Goal: Communication & Community: Ask a question

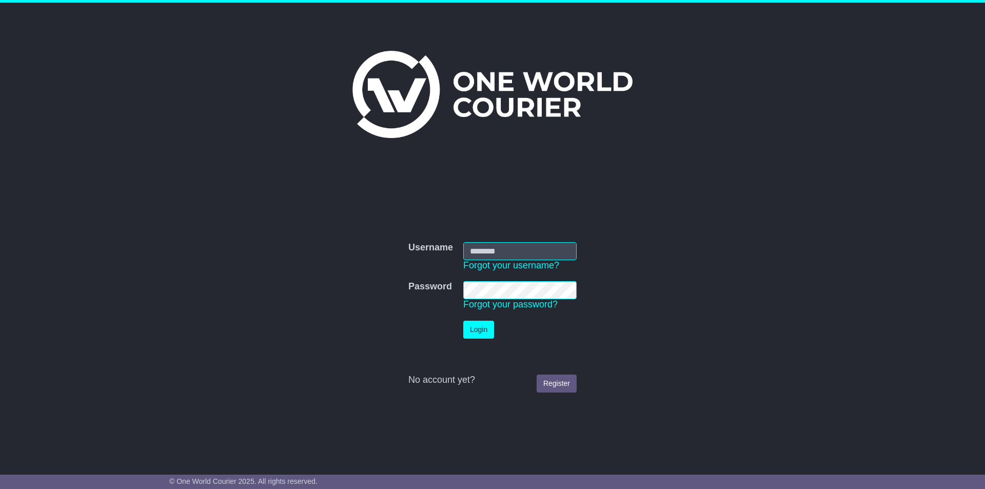
type input "**********"
click at [487, 328] on button "Login" at bounding box center [478, 330] width 31 height 18
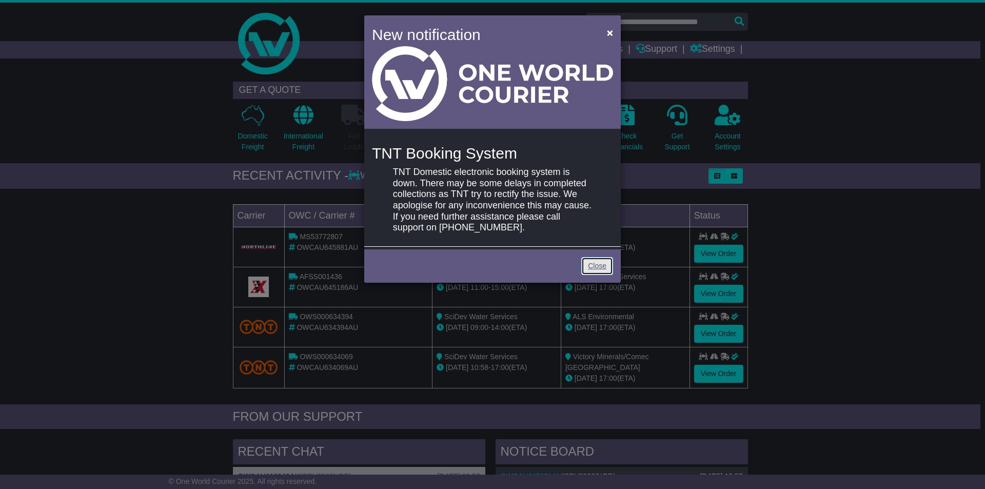
click at [599, 264] on link "Close" at bounding box center [597, 266] width 32 height 18
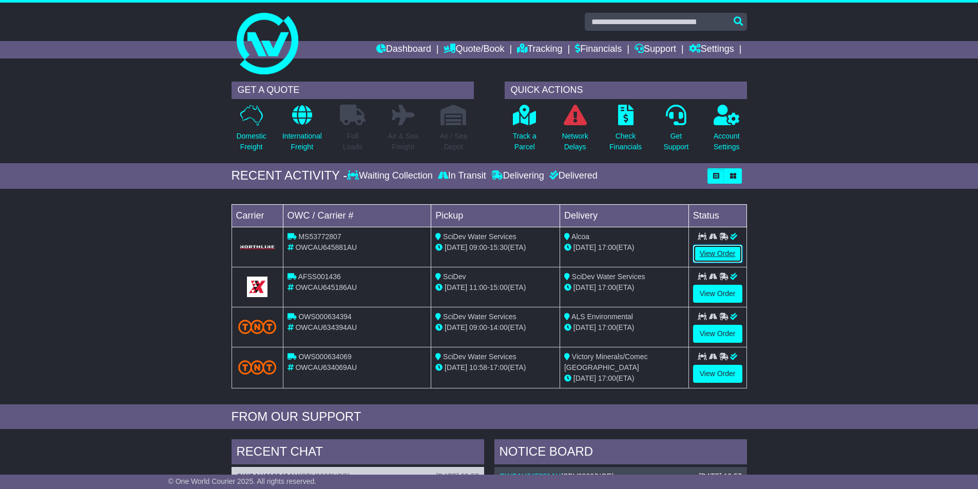
click at [727, 250] on link "View Order" at bounding box center [717, 254] width 49 height 18
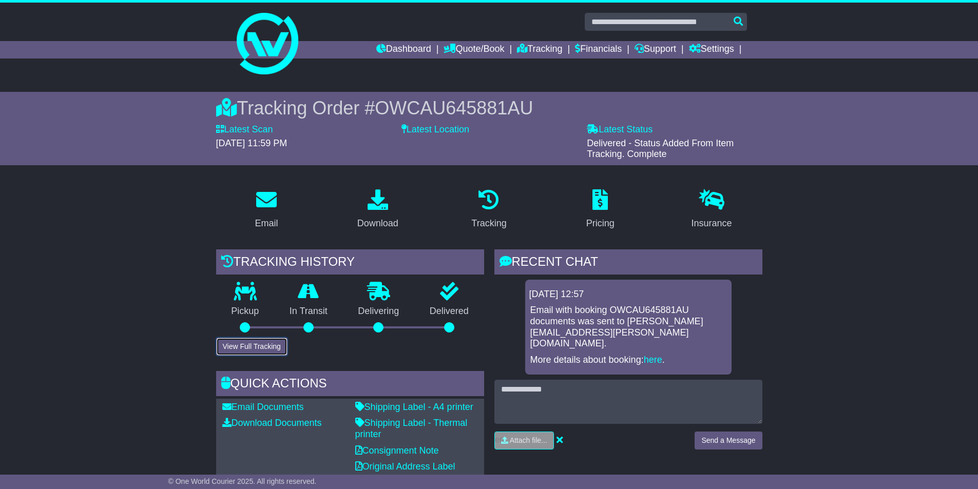
click at [254, 351] on button "View Full Tracking" at bounding box center [251, 347] width 71 height 18
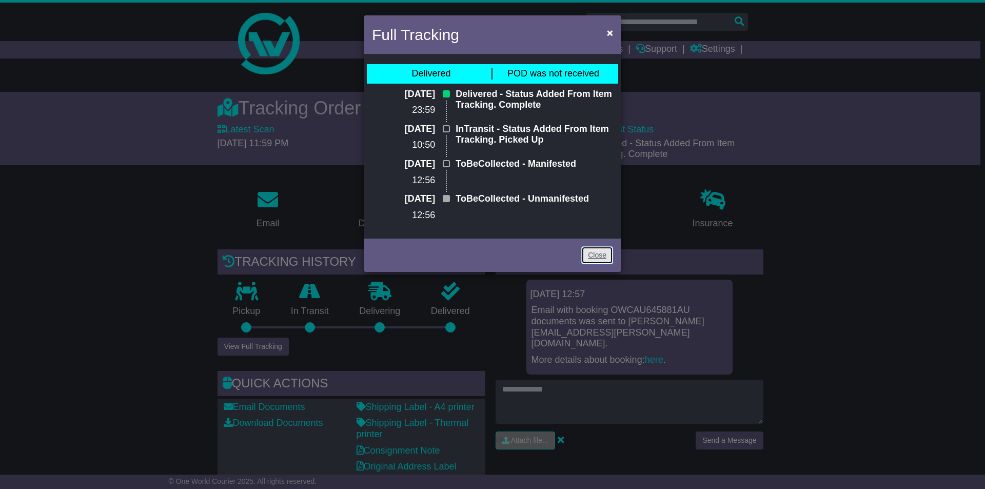
click at [598, 251] on link "Close" at bounding box center [597, 255] width 32 height 18
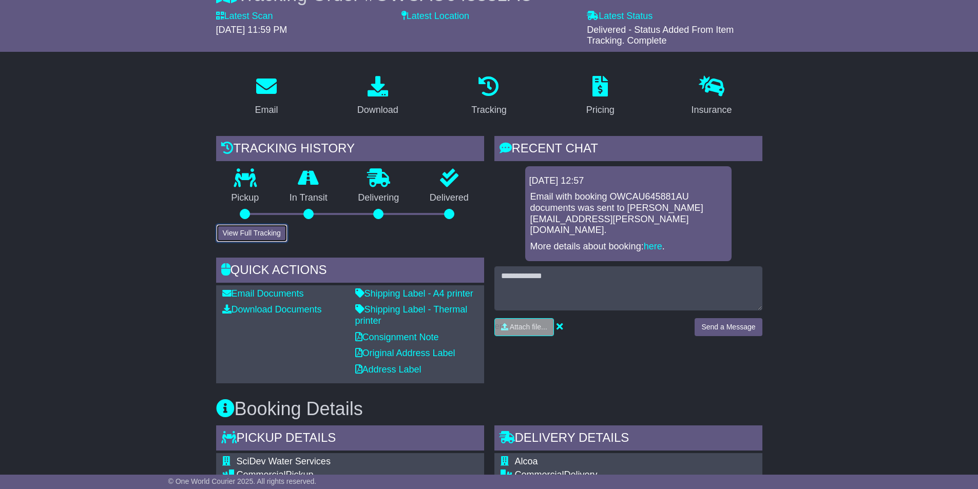
scroll to position [80, 0]
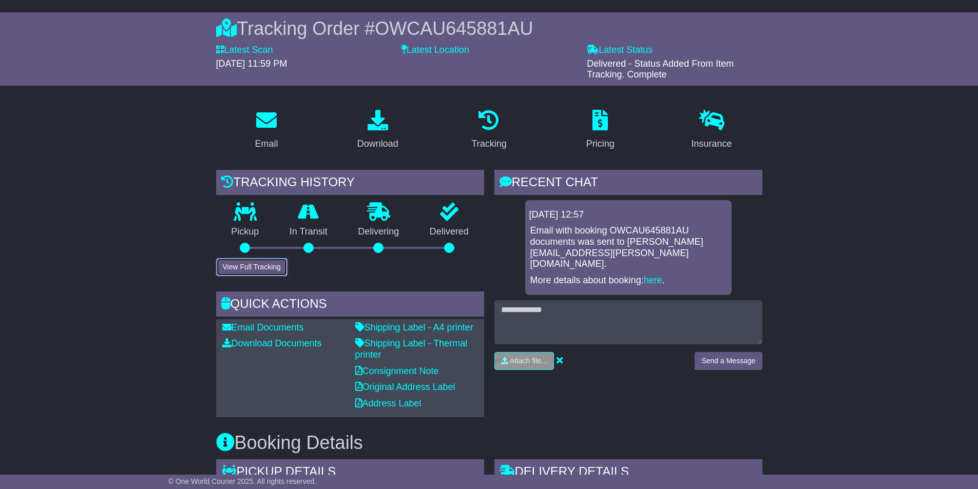
click at [238, 270] on button "View Full Tracking" at bounding box center [251, 267] width 71 height 18
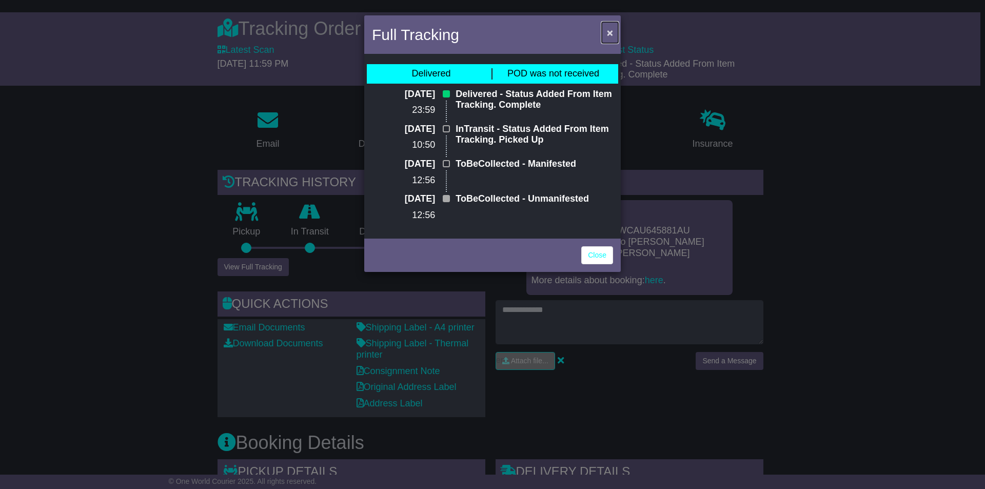
click at [611, 34] on span "×" at bounding box center [610, 33] width 6 height 12
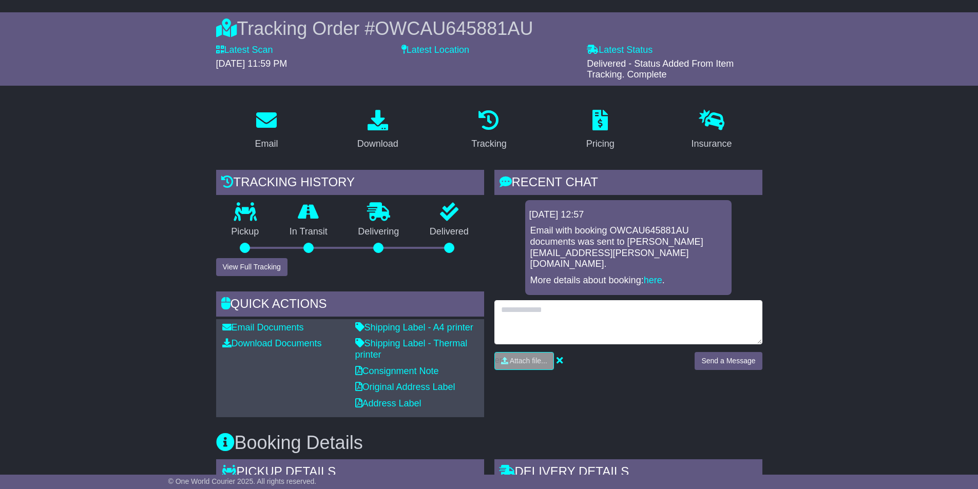
click at [551, 300] on textarea at bounding box center [628, 322] width 268 height 44
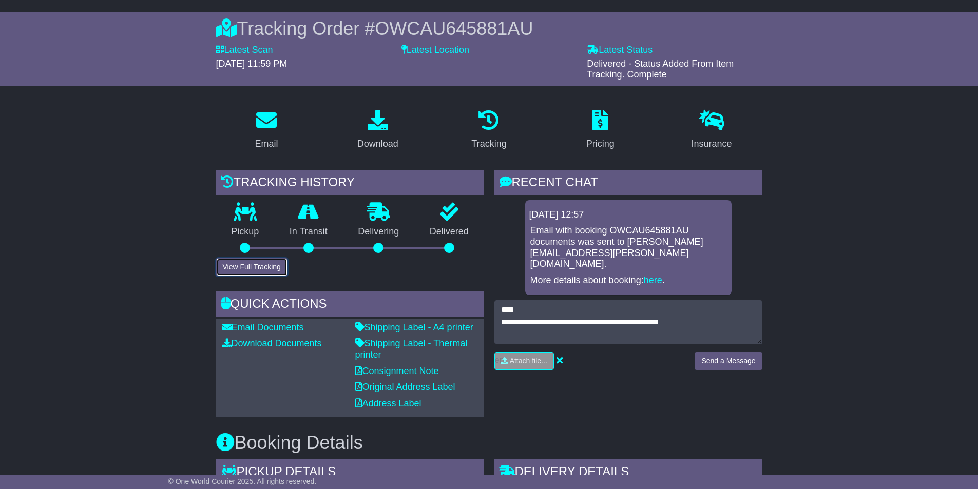
click at [287, 266] on button "View Full Tracking" at bounding box center [251, 267] width 71 height 18
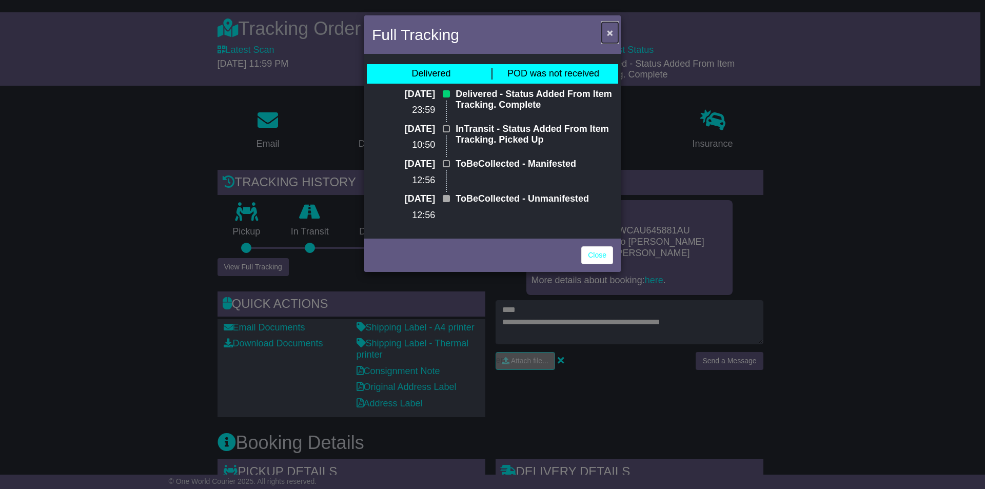
click at [611, 34] on span "×" at bounding box center [610, 33] width 6 height 12
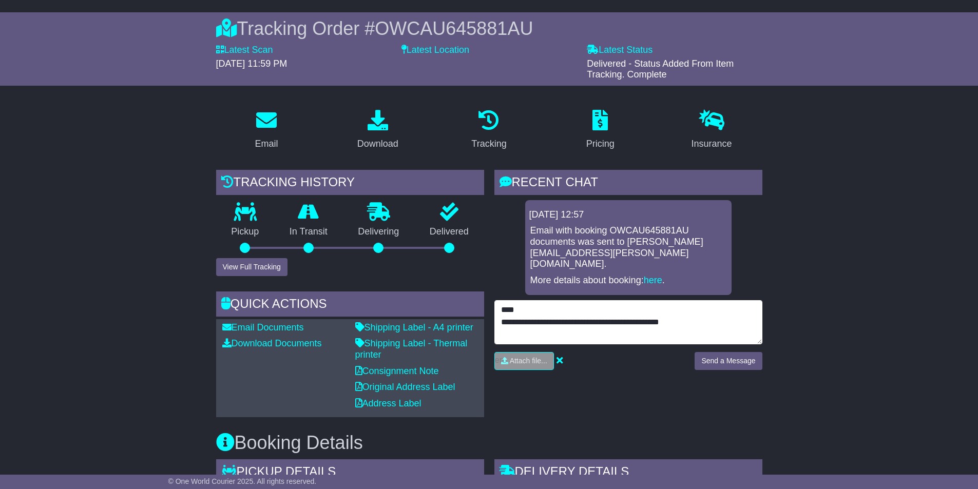
click at [688, 311] on textarea "**********" at bounding box center [628, 322] width 268 height 44
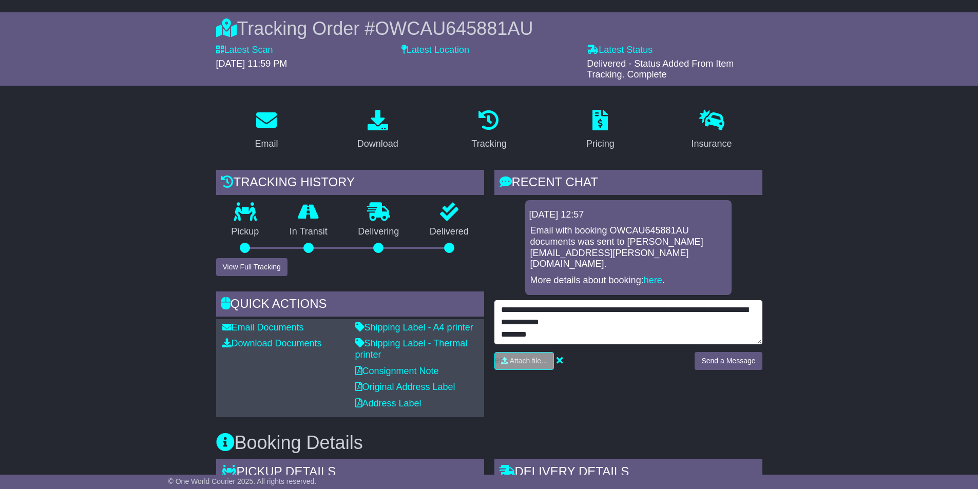
scroll to position [69, 0]
type textarea "**********"
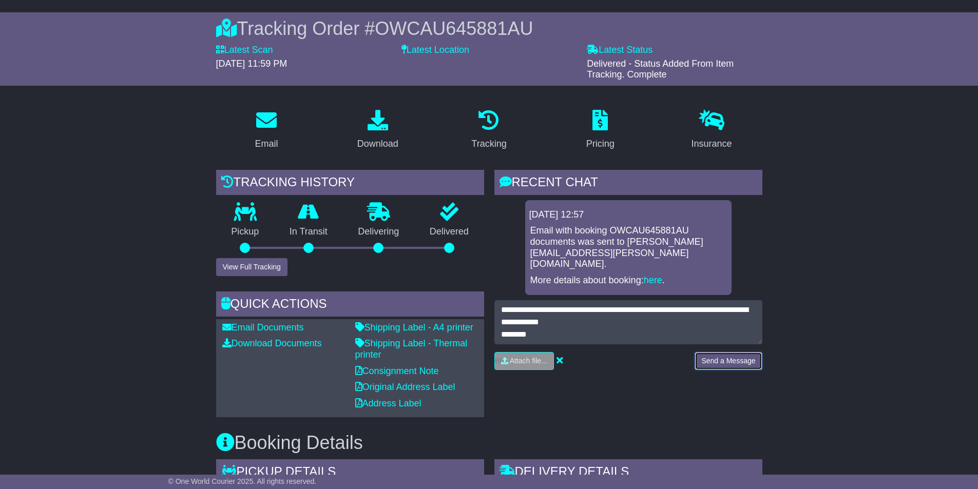
click at [736, 352] on button "Send a Message" at bounding box center [727, 361] width 67 height 18
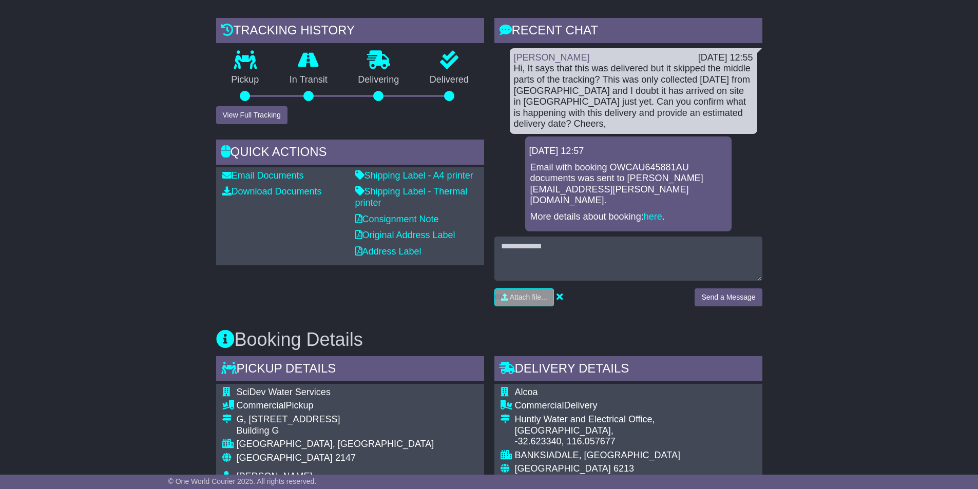
scroll to position [80, 0]
